Goal: Task Accomplishment & Management: Complete application form

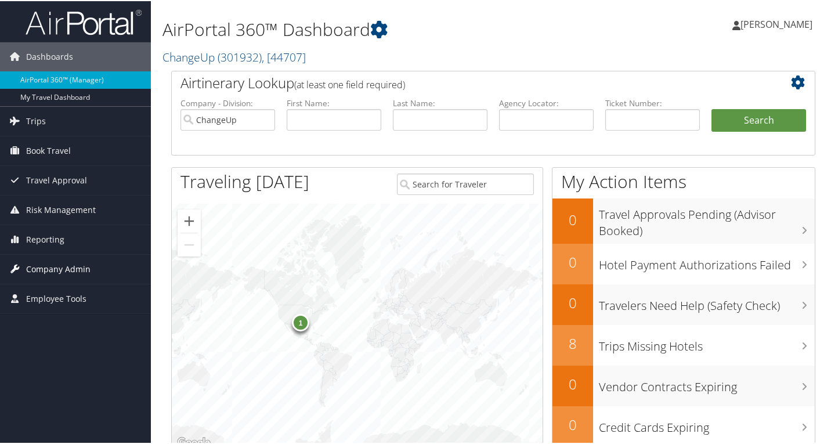
click at [53, 265] on span "Company Admin" at bounding box center [58, 268] width 64 height 29
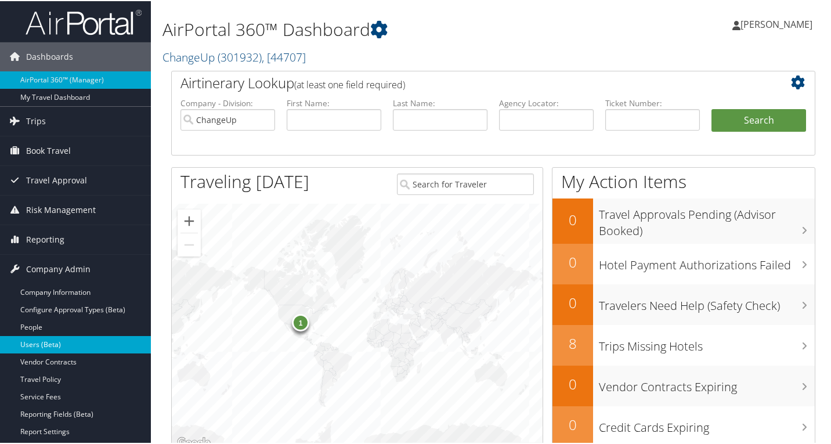
click at [85, 342] on link "Users (Beta)" at bounding box center [75, 343] width 151 height 17
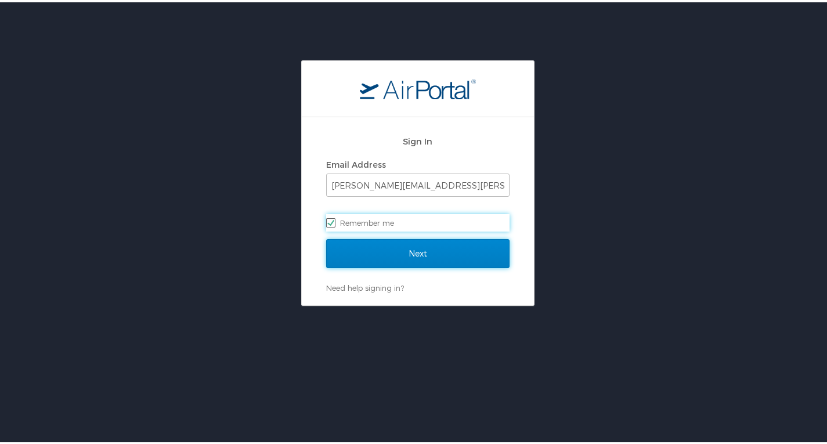
click at [359, 251] on input "Next" at bounding box center [417, 251] width 183 height 29
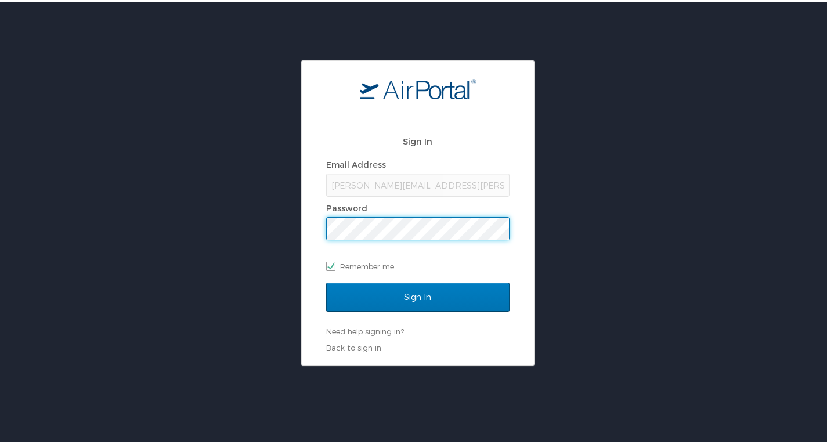
click at [326, 280] on input "Sign In" at bounding box center [417, 294] width 183 height 29
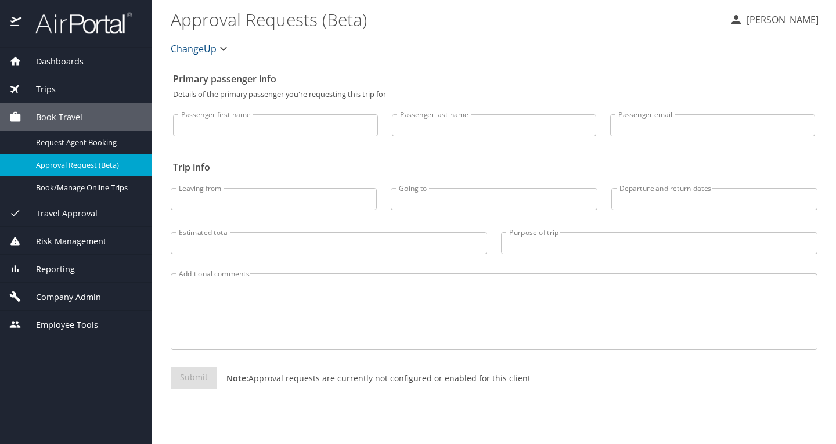
click at [59, 293] on span "Company Admin" at bounding box center [61, 297] width 80 height 13
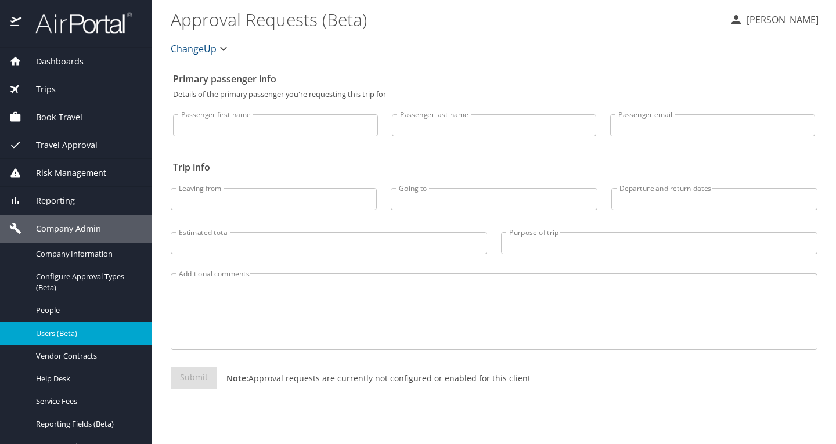
click at [60, 332] on span "Users (Beta)" at bounding box center [87, 333] width 102 height 11
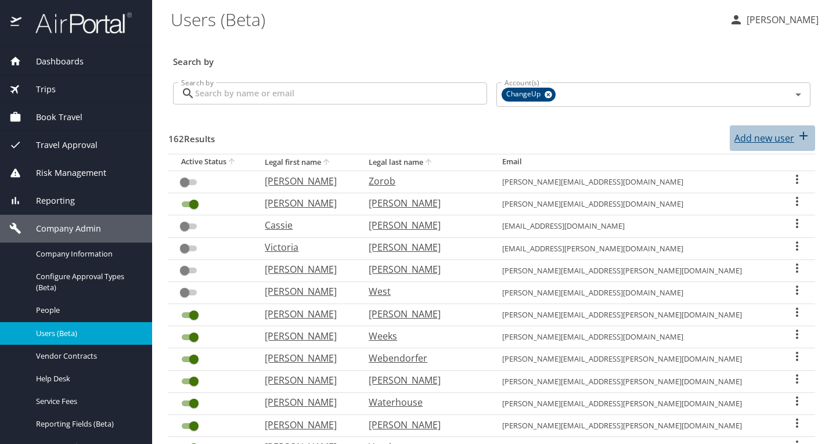
click at [787, 138] on div "Add new user" at bounding box center [772, 138] width 76 height 19
select select "US"
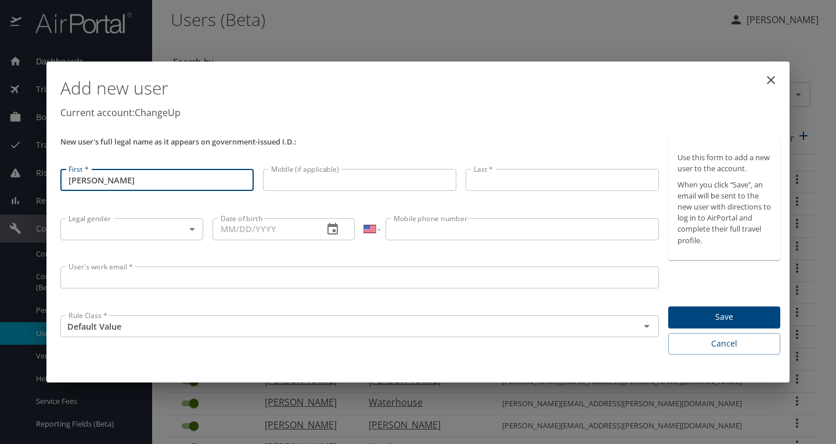
type input "Steven"
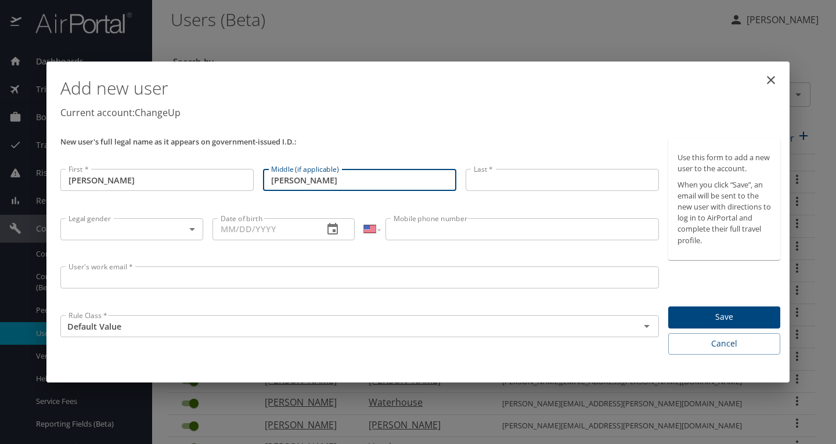
type input "Paul"
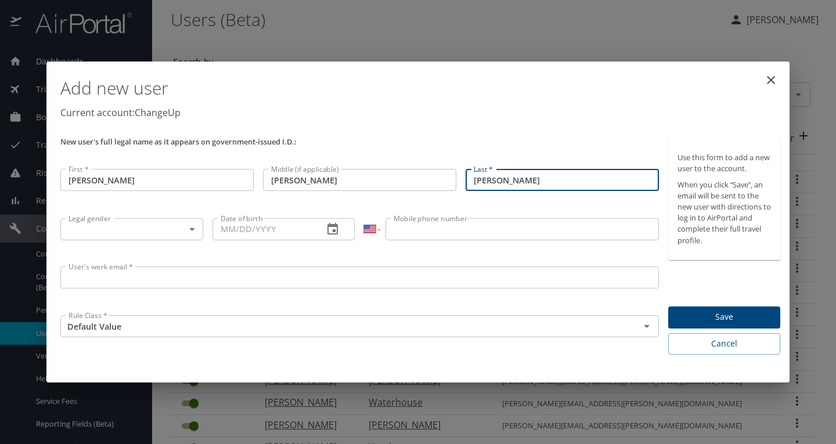
type input "Carpenter"
click at [138, 229] on body "Dashboards AirPortal 360™ Manager My Travel Dashboard Trips Airtinerary® Lookup…" at bounding box center [418, 222] width 836 height 444
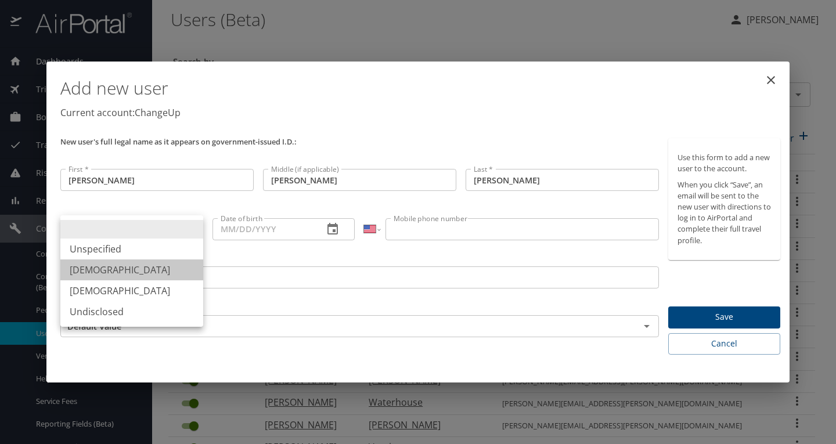
click at [126, 271] on li "Male" at bounding box center [131, 270] width 143 height 21
type input "Male"
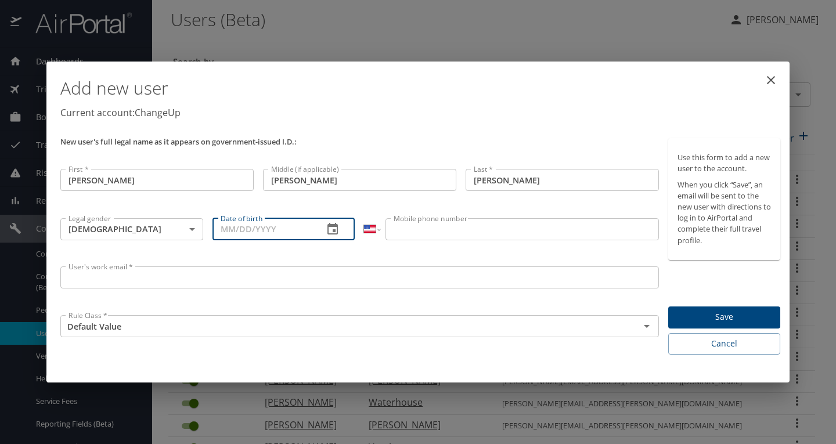
click at [293, 229] on input "Date of birth" at bounding box center [264, 229] width 102 height 22
type input "05/15/1995"
click at [412, 234] on input "Mobile phone number" at bounding box center [522, 229] width 273 height 22
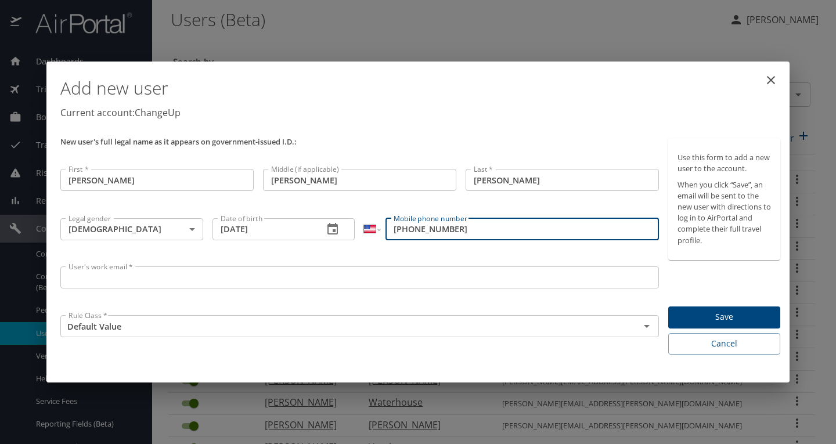
type input "(570) 787-3605"
click at [249, 283] on input "User's work email *" at bounding box center [359, 278] width 599 height 22
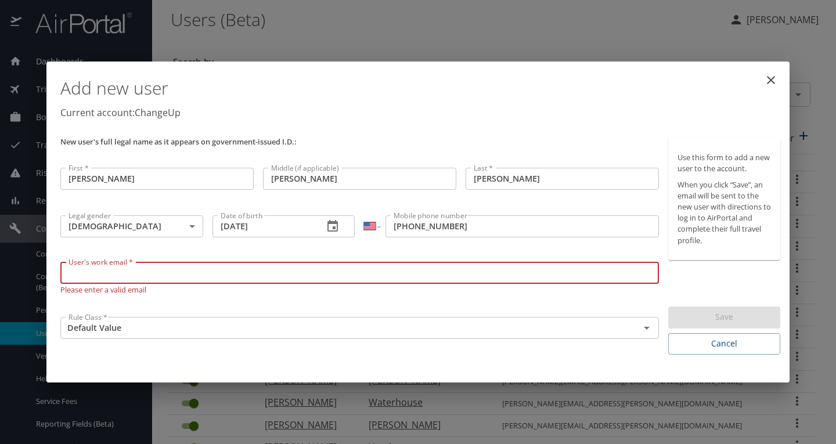
paste input "carpenterstevenp@gmail.com"
type input "carpenterstevenp@gmail.com"
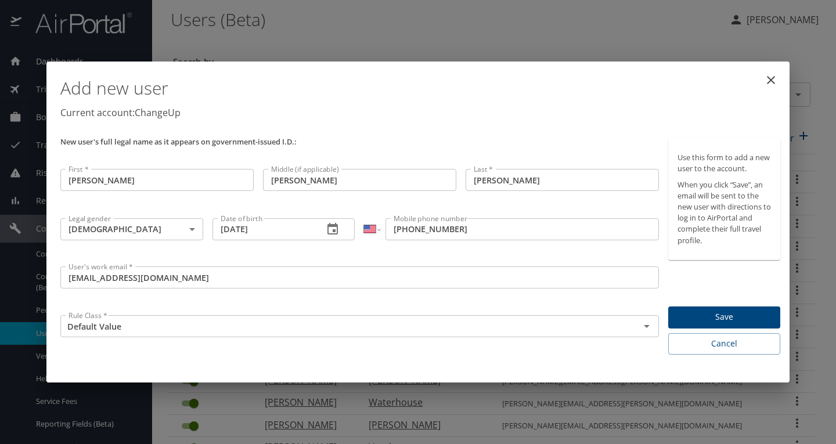
click at [255, 297] on div "User's work email * carpenterstevenp@gmail.com User's work email *" at bounding box center [360, 286] width 608 height 49
click at [724, 315] on span "Save" at bounding box center [724, 317] width 93 height 15
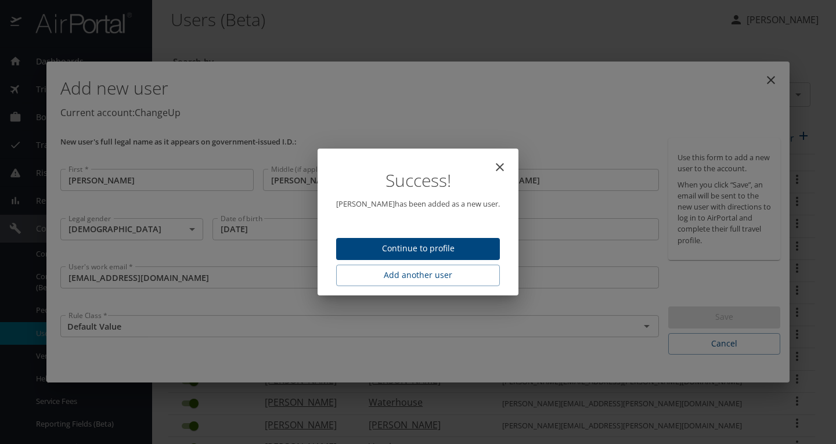
click at [442, 247] on span "Continue to profile" at bounding box center [417, 249] width 145 height 15
select select "US"
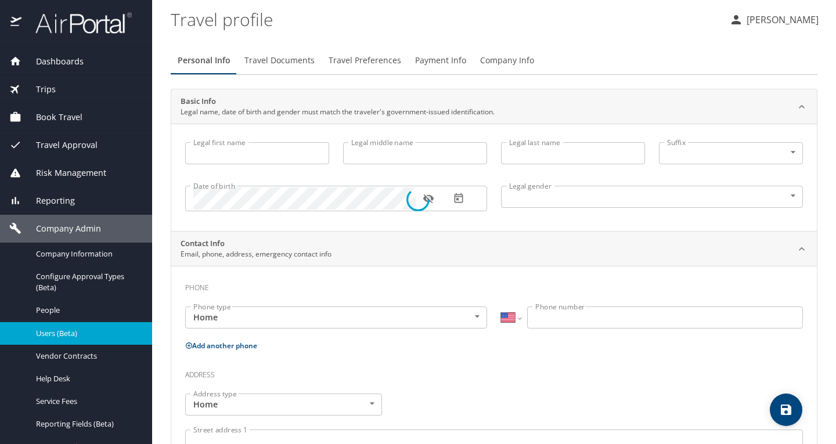
type input "Steven"
type input "Paul"
type input "Carpenter"
type input "Male"
select select "US"
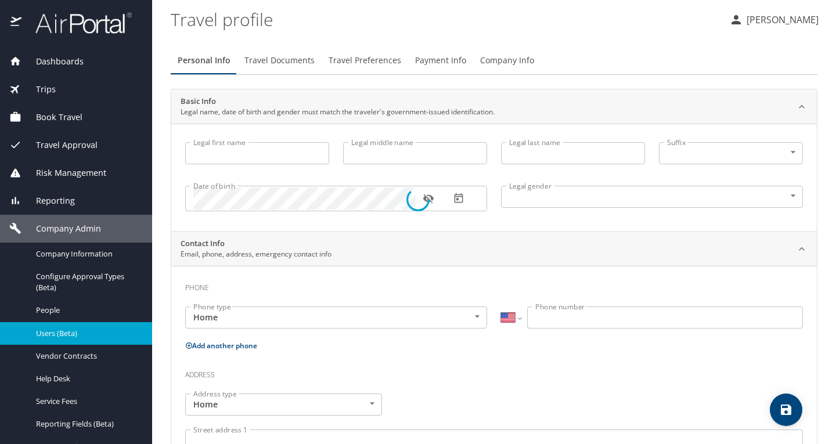
select select "US"
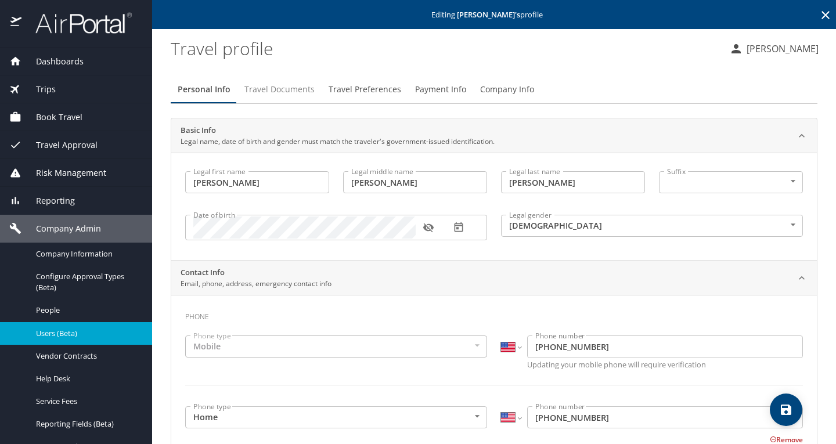
click at [297, 93] on span "Travel Documents" at bounding box center [279, 89] width 70 height 15
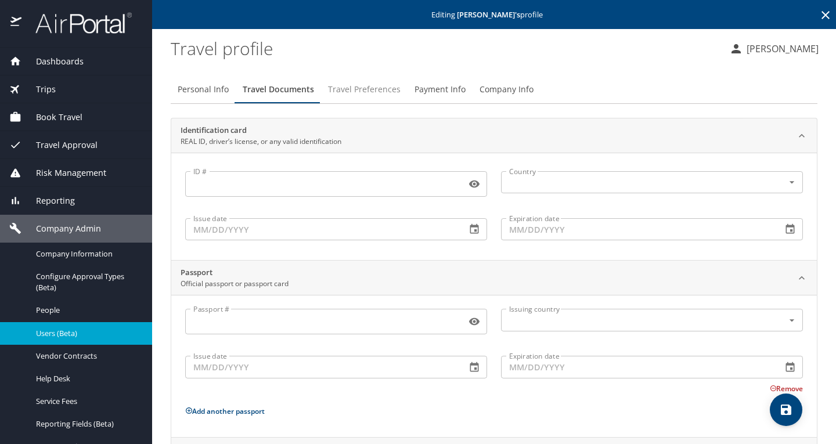
click at [347, 93] on span "Travel Preferences" at bounding box center [364, 89] width 73 height 15
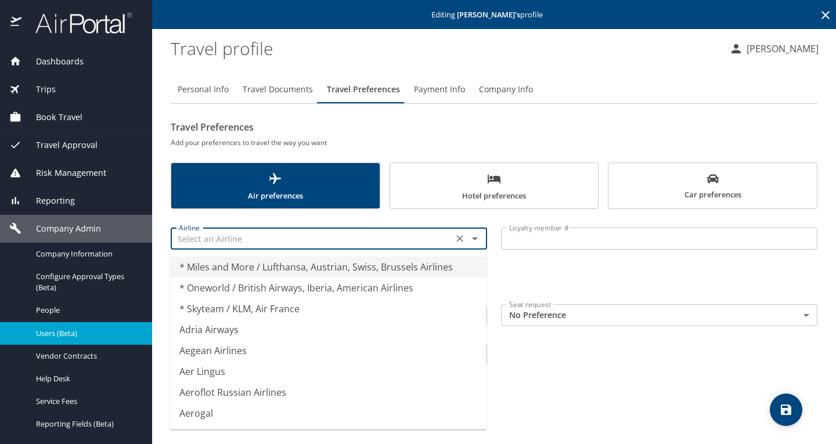
click at [334, 238] on input "text" at bounding box center [311, 238] width 275 height 15
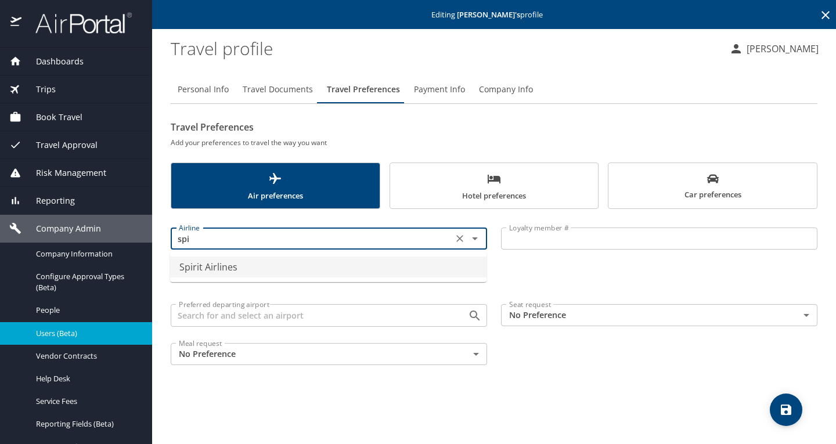
click at [276, 267] on li "Spirit Airlines" at bounding box center [328, 267] width 316 height 21
type input "Spirit Airlines"
click at [552, 239] on input "Loyalty member #" at bounding box center [659, 239] width 316 height 22
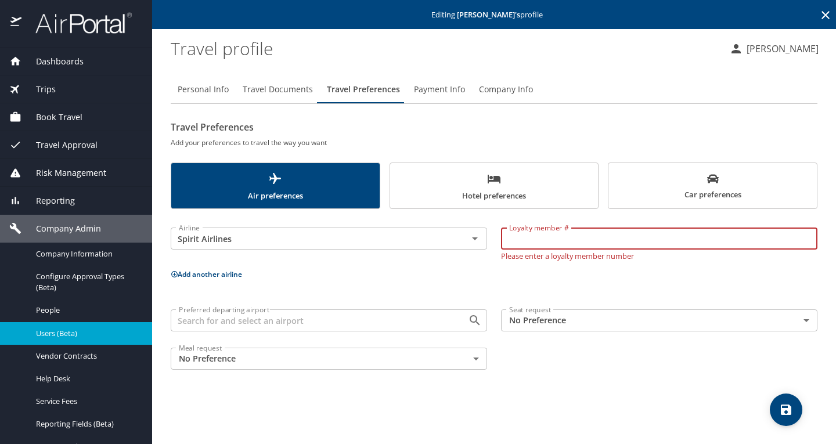
paste input "1017451762"
type input "1017451762"
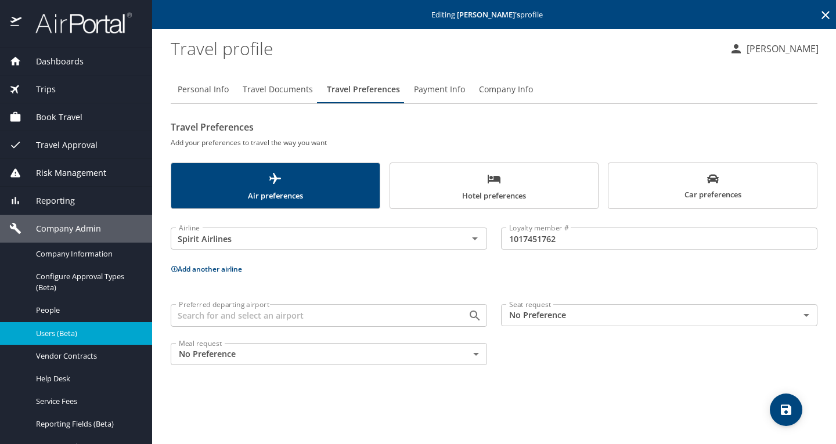
click at [205, 275] on p "Add another airline" at bounding box center [494, 269] width 647 height 15
click at [189, 269] on button "Add another airline" at bounding box center [206, 269] width 71 height 10
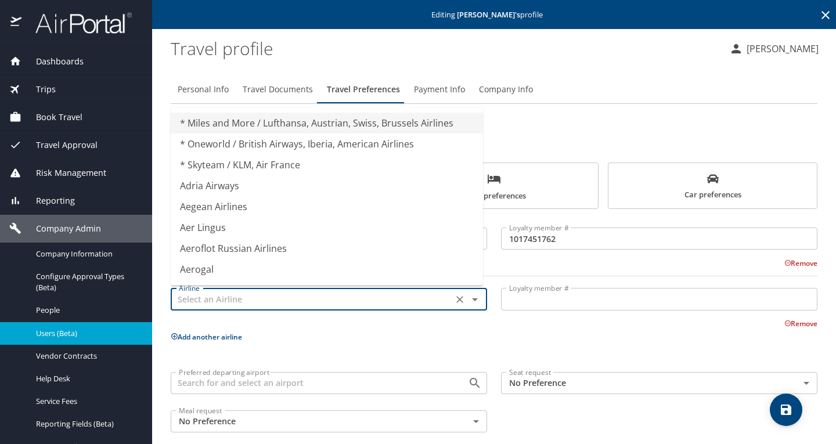
click at [287, 301] on input "text" at bounding box center [311, 298] width 275 height 15
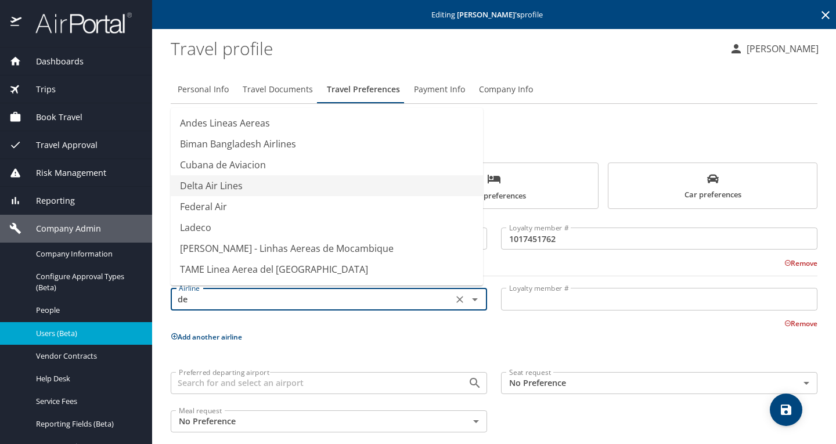
click at [237, 182] on li "Delta Air Lines" at bounding box center [327, 185] width 312 height 21
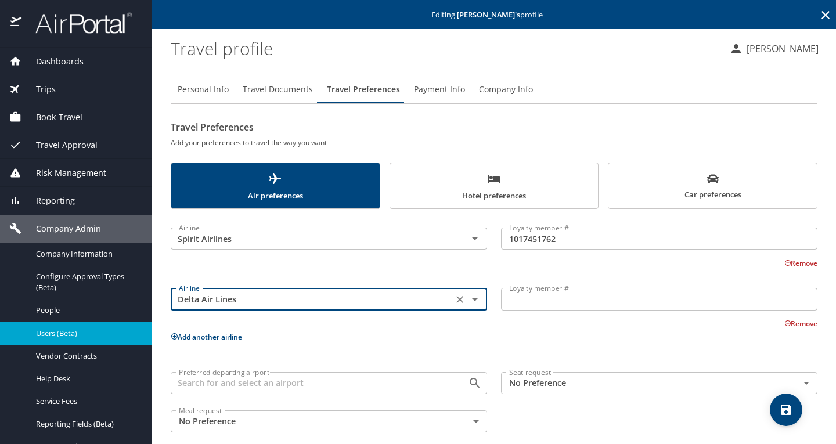
type input "Delta Air Lines"
click at [520, 308] on input "Loyalty member #" at bounding box center [659, 299] width 316 height 22
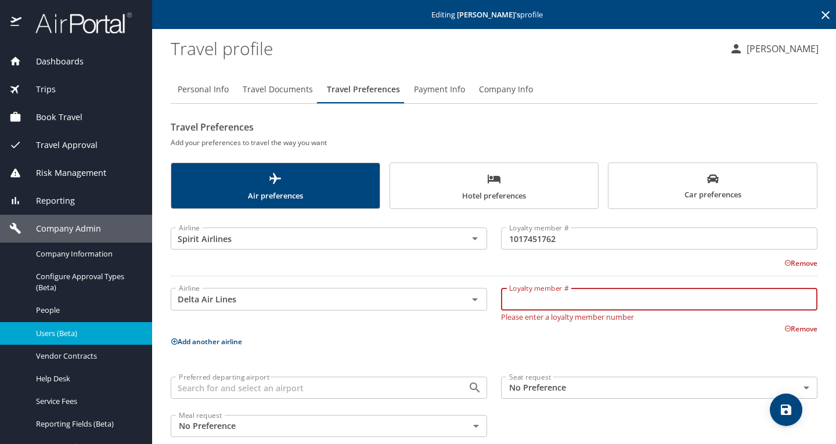
paste input "9772968757"
type input "9772968757"
click at [523, 337] on p "Add another airline" at bounding box center [494, 341] width 647 height 15
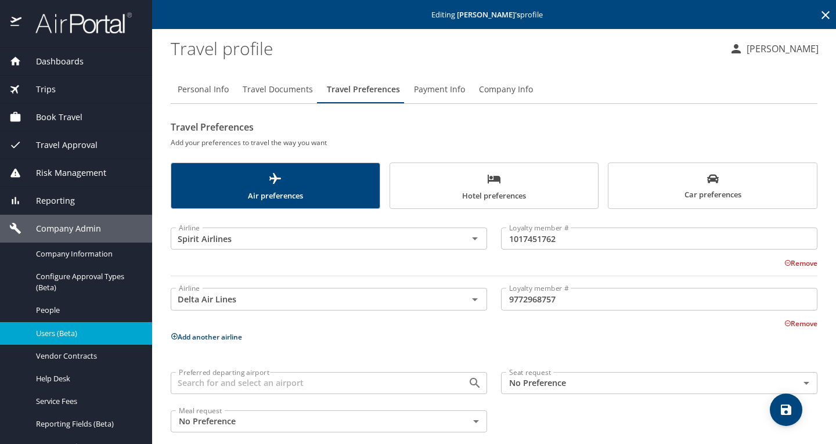
click at [180, 338] on button "Add another airline" at bounding box center [206, 337] width 71 height 10
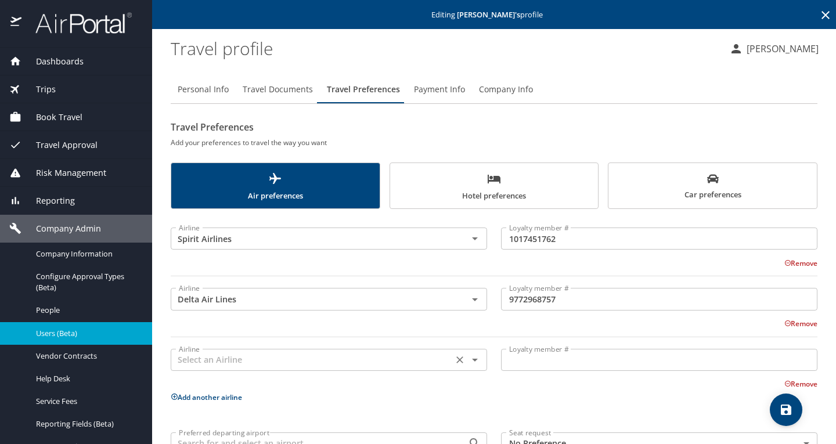
click at [277, 356] on input "text" at bounding box center [311, 359] width 275 height 15
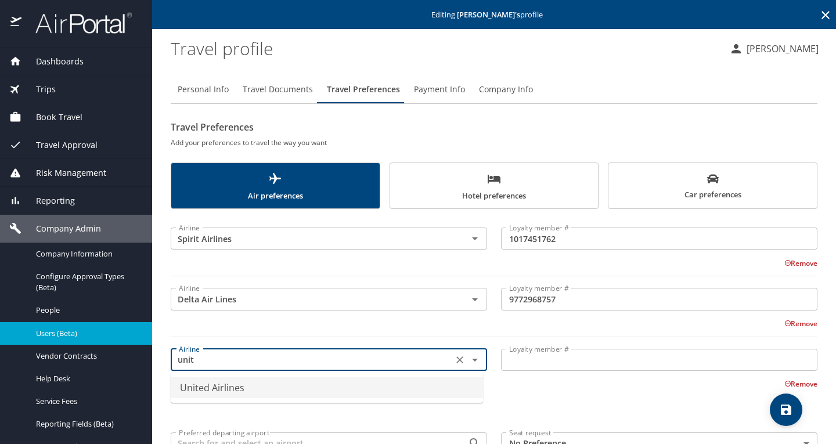
click at [263, 393] on li "United Airlines" at bounding box center [327, 387] width 312 height 21
type input "United Airlines"
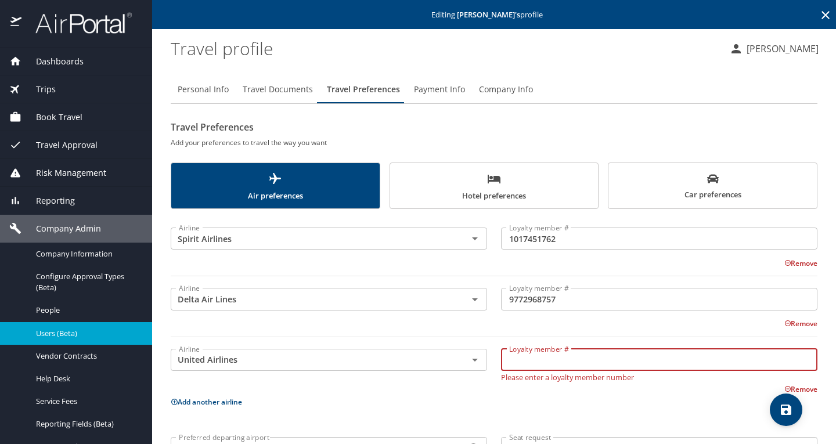
paste input "LDM61236"
type input "LDM61236"
click at [485, 398] on p "Add another airline" at bounding box center [494, 402] width 647 height 15
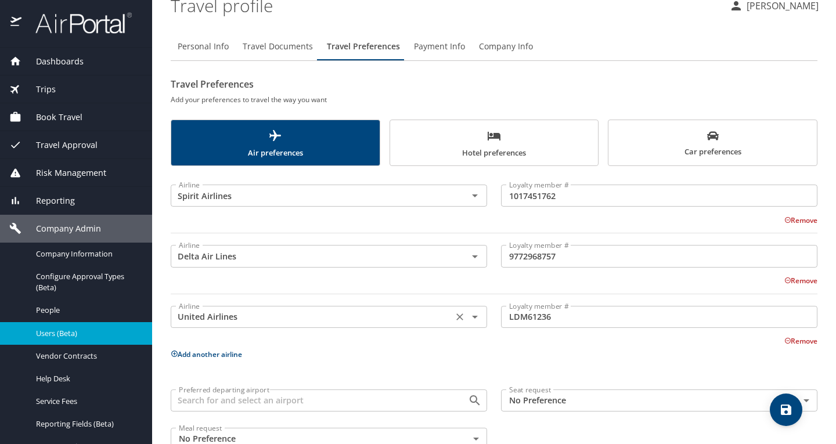
scroll to position [74, 0]
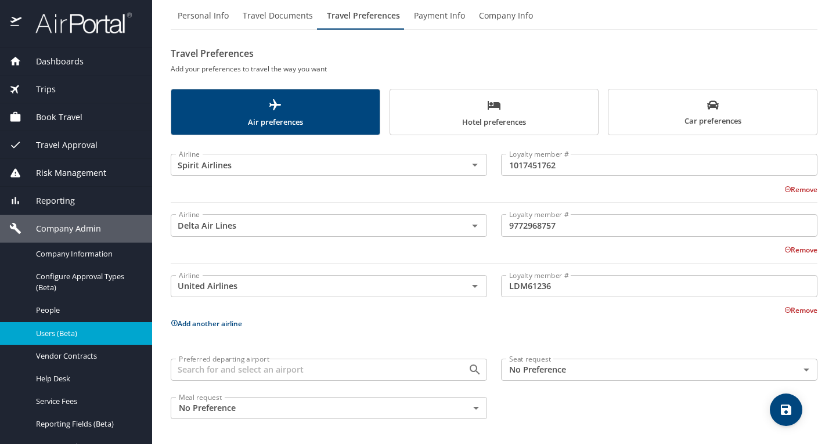
click at [577, 366] on body "Dashboards AirPortal 360™ Manager My Travel Dashboard Trips Airtinerary® Lookup…" at bounding box center [418, 222] width 836 height 444
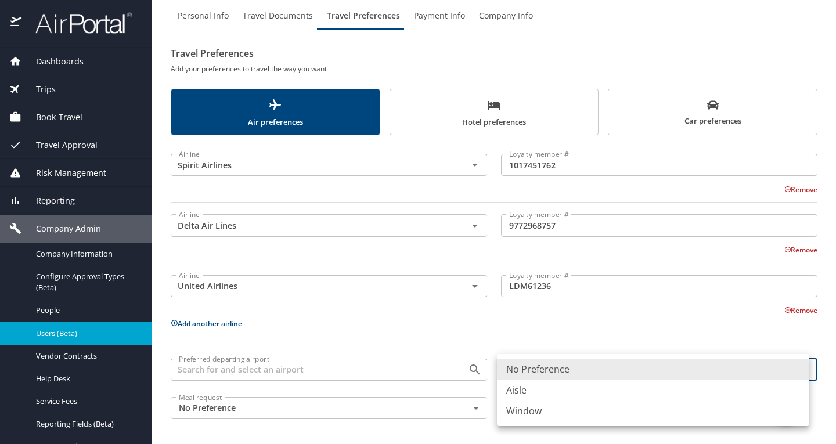
click at [554, 411] on li "Window" at bounding box center [653, 411] width 312 height 21
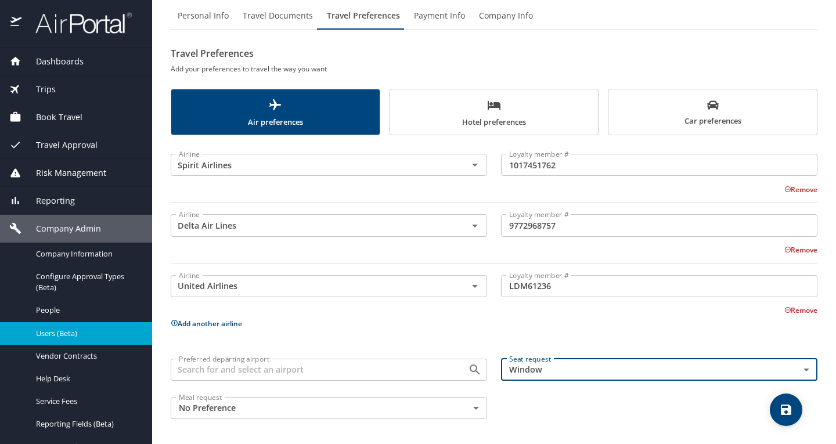
click at [647, 375] on body "Dashboards AirPortal 360™ Manager My Travel Dashboard Trips Airtinerary® Lookup…" at bounding box center [418, 222] width 836 height 444
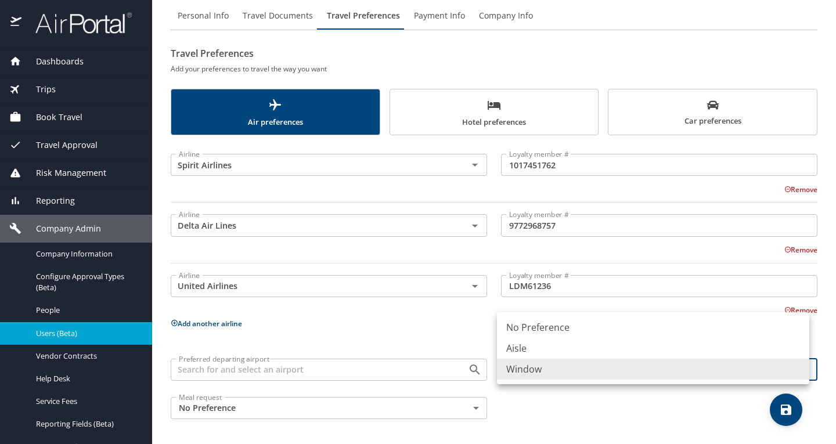
click at [553, 319] on li "No Preference" at bounding box center [653, 327] width 312 height 21
type input "NotApplicable"
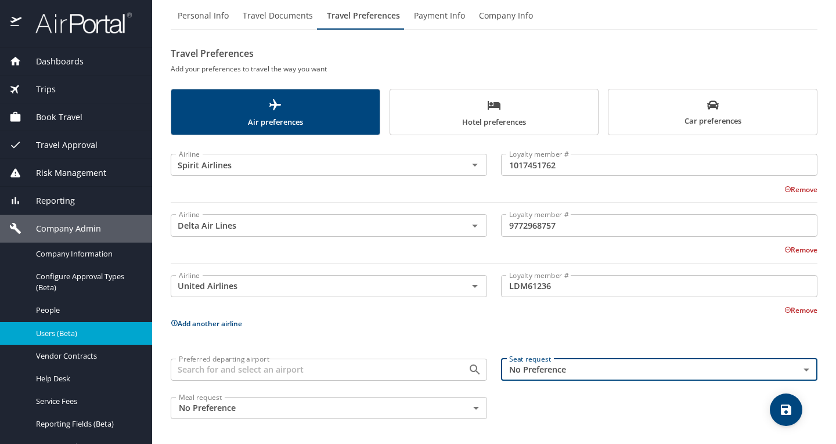
click at [527, 117] on span "Hotel preferences" at bounding box center [494, 113] width 195 height 31
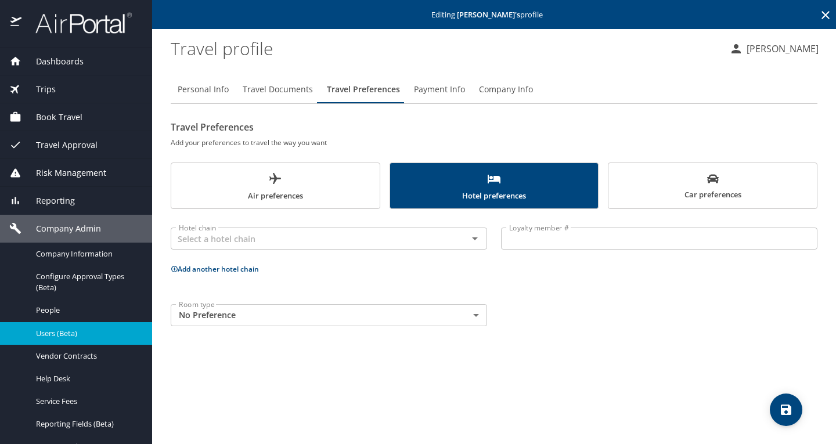
scroll to position [0, 0]
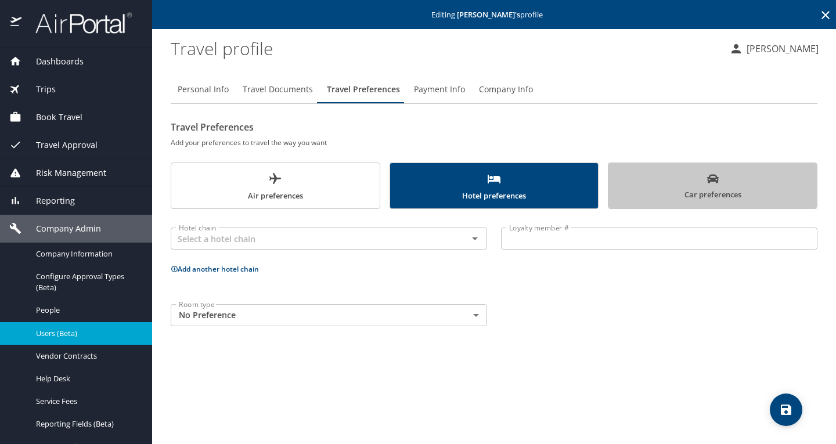
click at [711, 188] on span "Car preferences" at bounding box center [712, 187] width 195 height 28
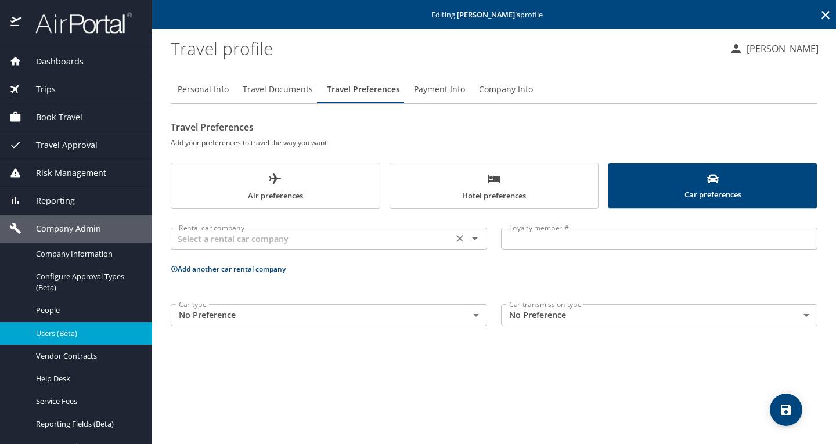
click at [301, 235] on input "text" at bounding box center [311, 238] width 275 height 15
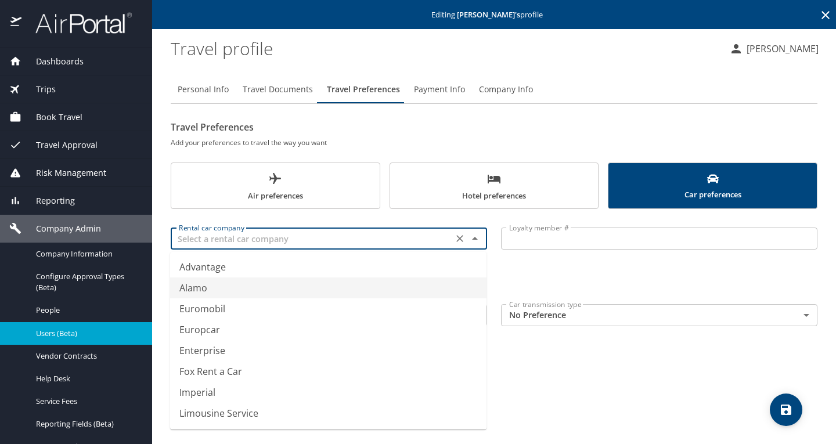
scroll to position [58, 0]
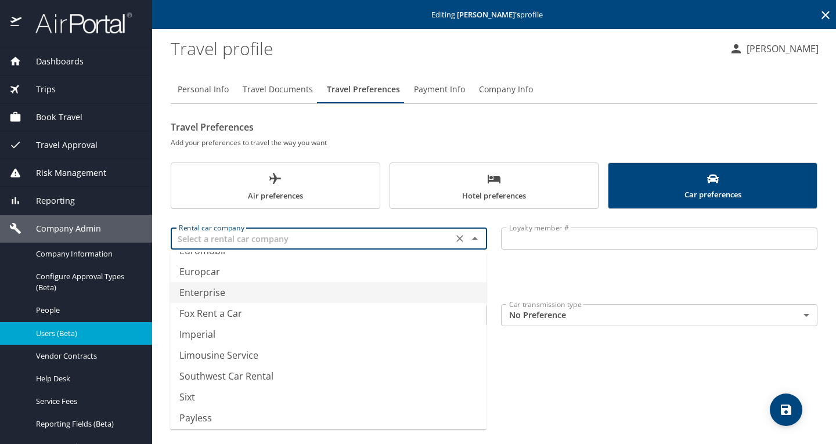
click at [218, 290] on li "Enterprise" at bounding box center [328, 292] width 316 height 21
type input "Enterprise"
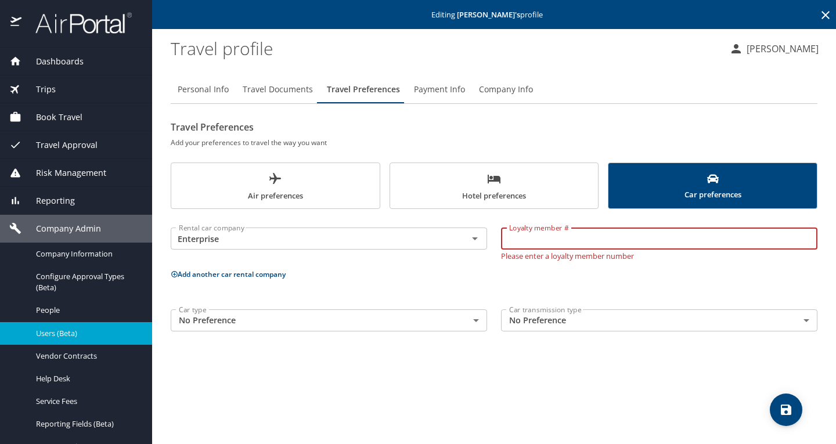
paste input "4ZR5J9W"
type input "4ZR5J9W"
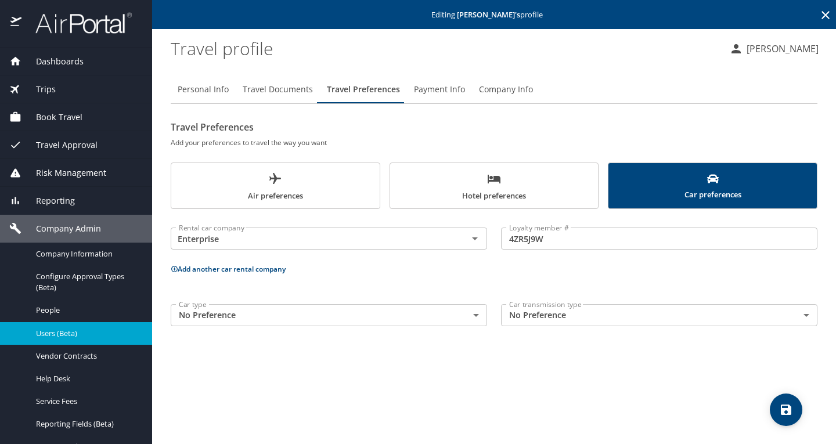
click at [571, 368] on div "Personal Info Travel Documents Travel Preferences Payment Info Company Info Tra…" at bounding box center [494, 255] width 647 height 378
click at [443, 89] on span "Payment Info" at bounding box center [439, 89] width 51 height 15
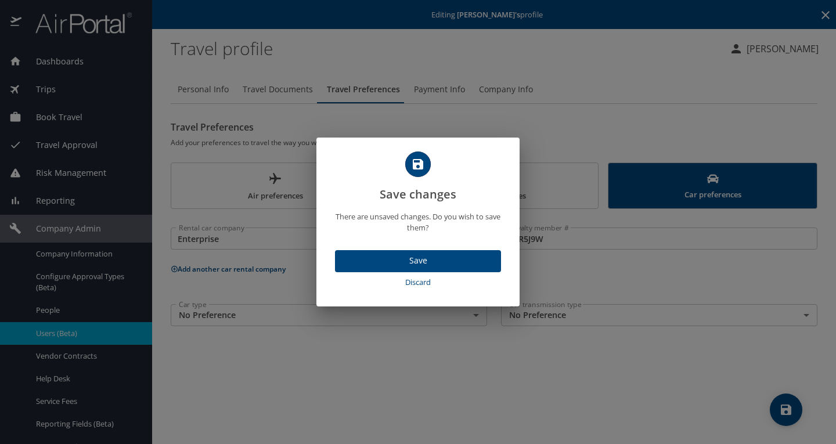
click at [419, 267] on span "Save" at bounding box center [417, 261] width 147 height 15
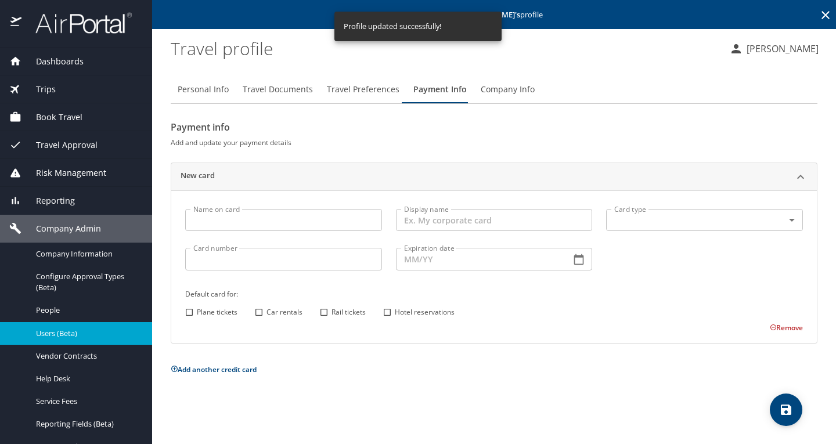
click at [506, 82] on span "Company Info" at bounding box center [508, 89] width 54 height 15
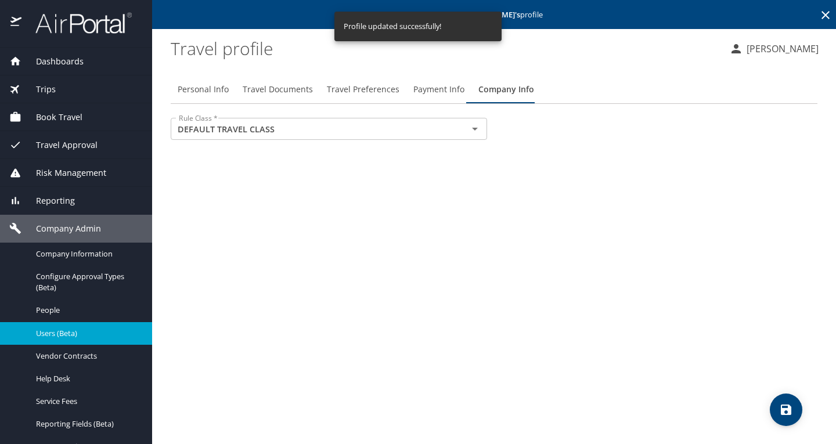
click at [352, 86] on span "Travel Preferences" at bounding box center [363, 89] width 73 height 15
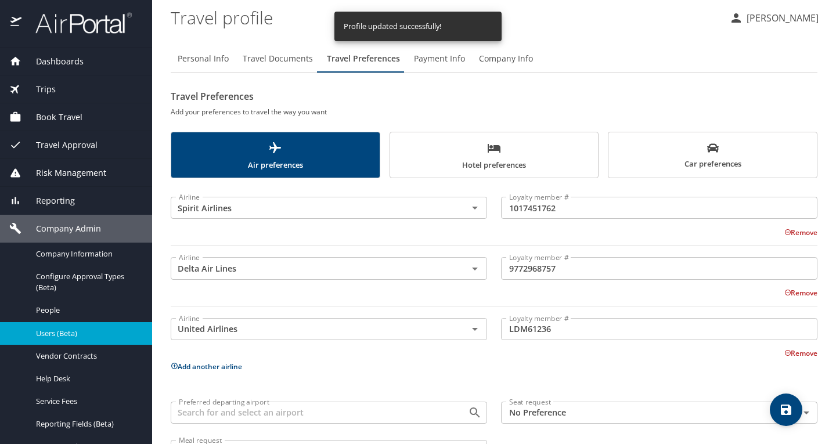
scroll to position [0, 0]
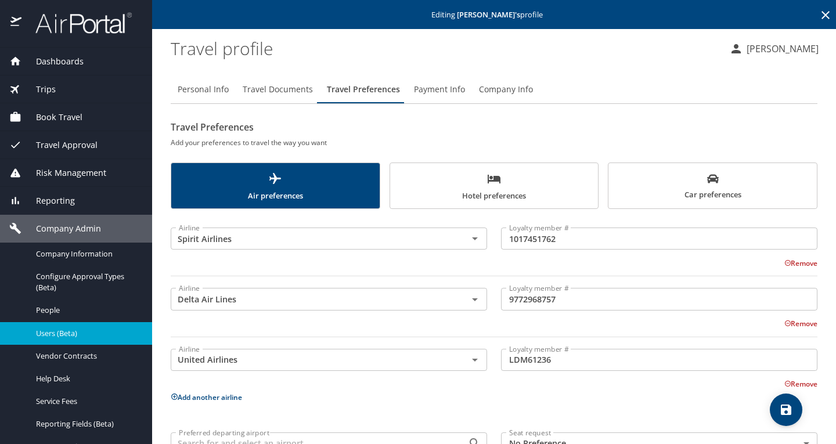
click at [650, 98] on div "Personal Info Travel Documents Travel Preferences Payment Info Company Info" at bounding box center [494, 89] width 647 height 28
click at [199, 90] on span "Personal Info" at bounding box center [203, 89] width 51 height 15
select select "US"
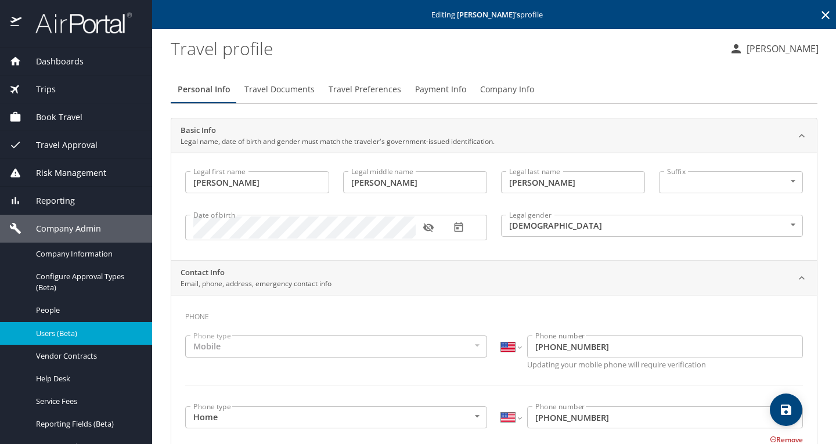
click at [62, 333] on span "Users (Beta)" at bounding box center [87, 333] width 102 height 11
